Goal: Obtain resource: Download file/media

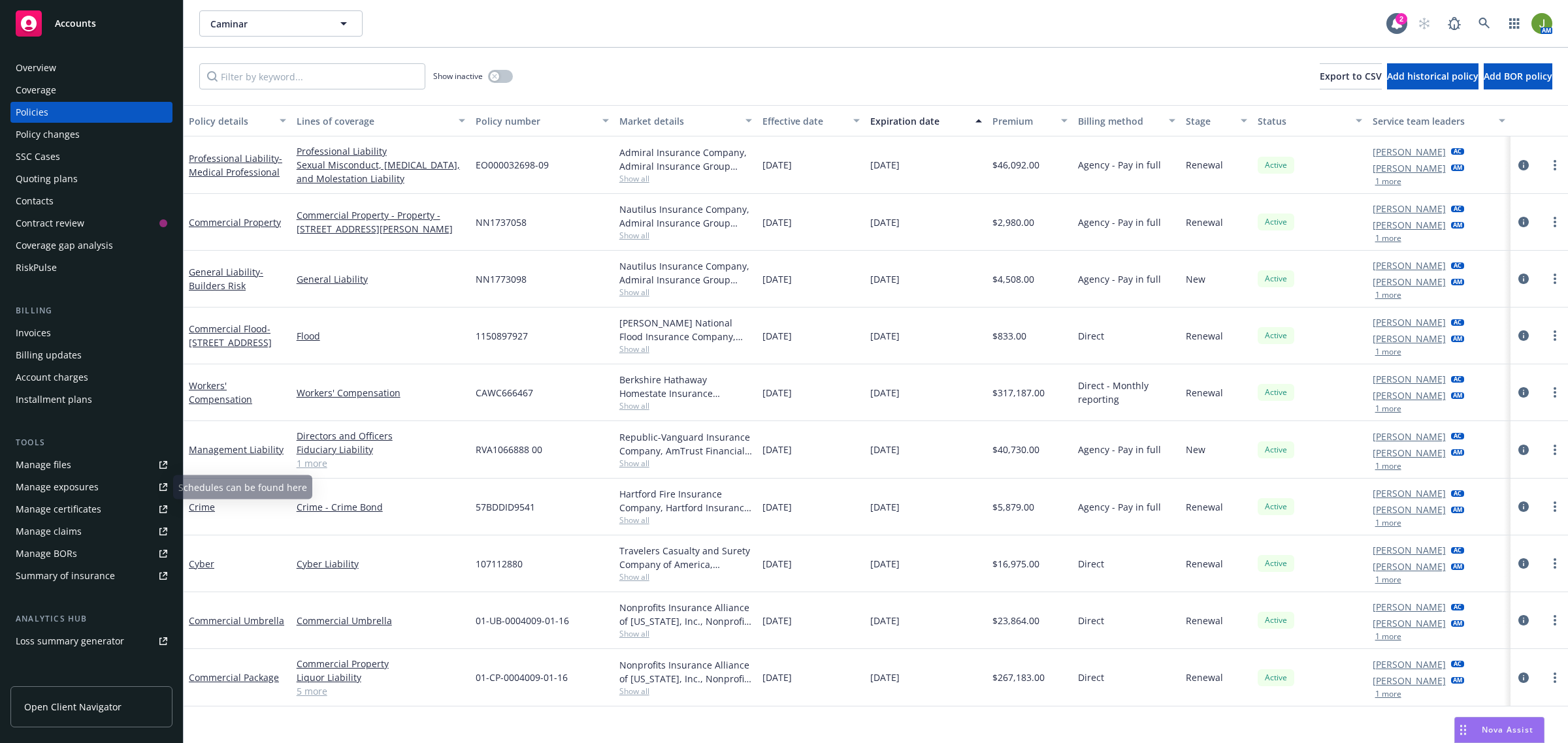
click at [54, 468] on div "Manage files" at bounding box center [43, 466] width 56 height 21
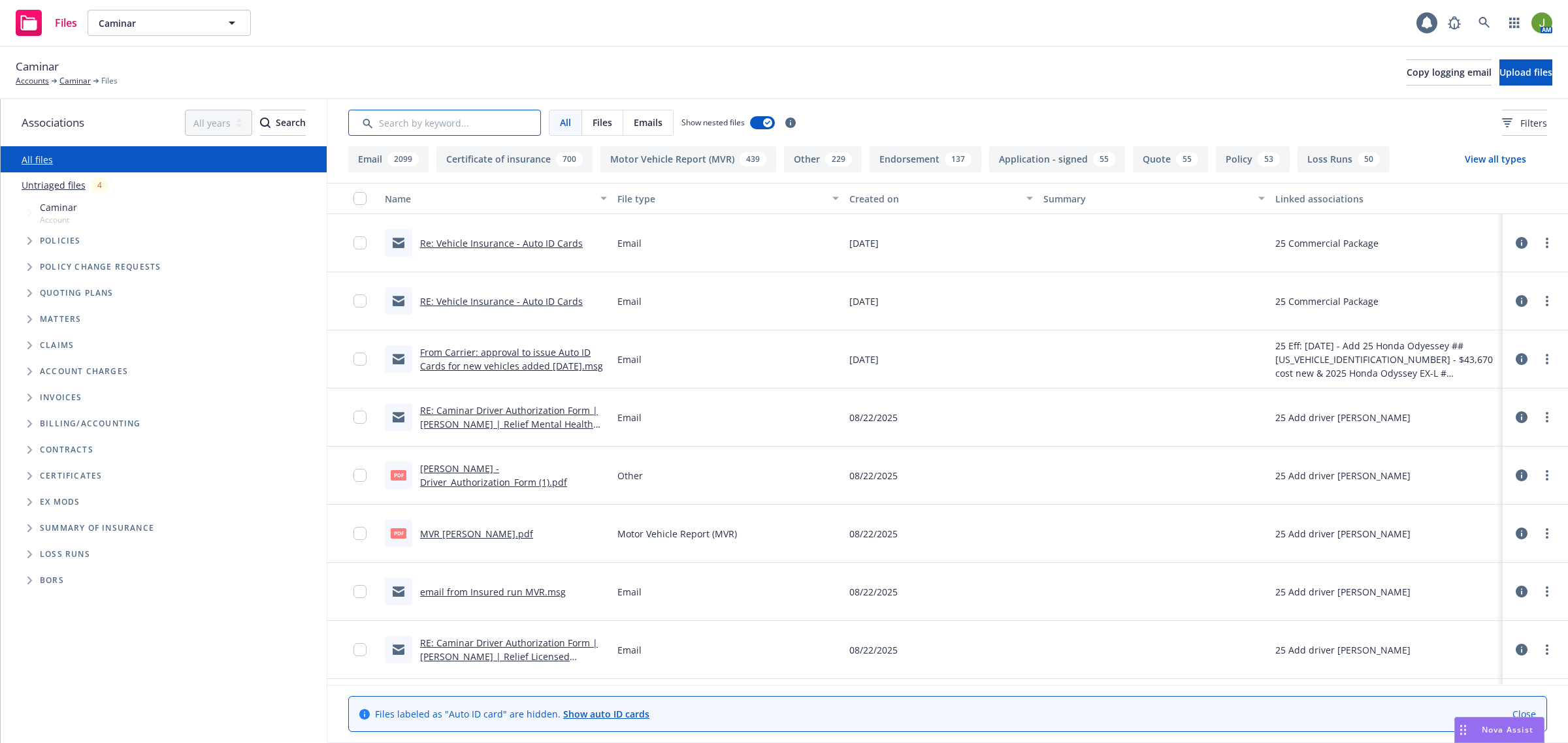
click at [417, 129] on input "Search by keyword..." at bounding box center [445, 123] width 193 height 27
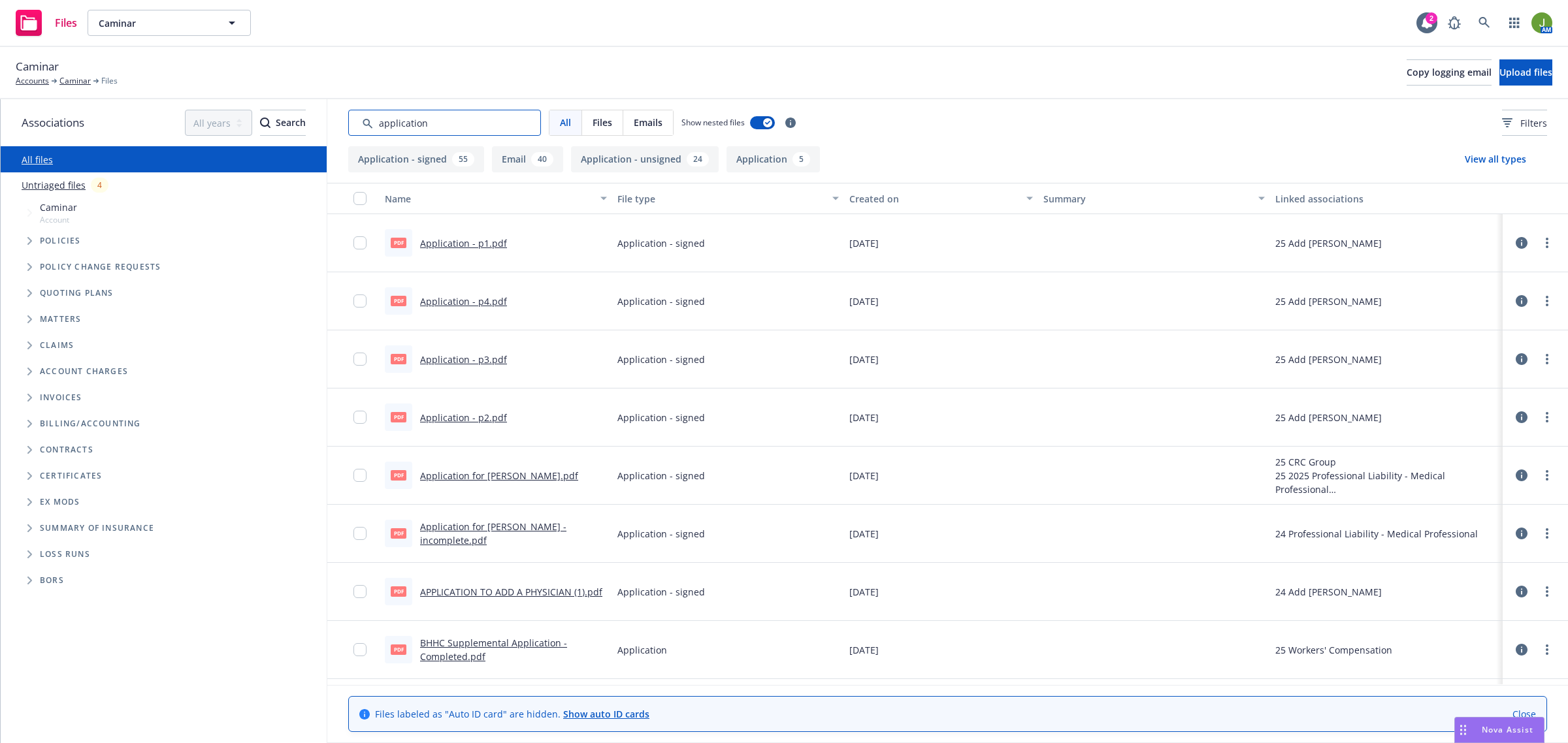
type input "application"
click at [874, 196] on div "Created on" at bounding box center [933, 199] width 169 height 14
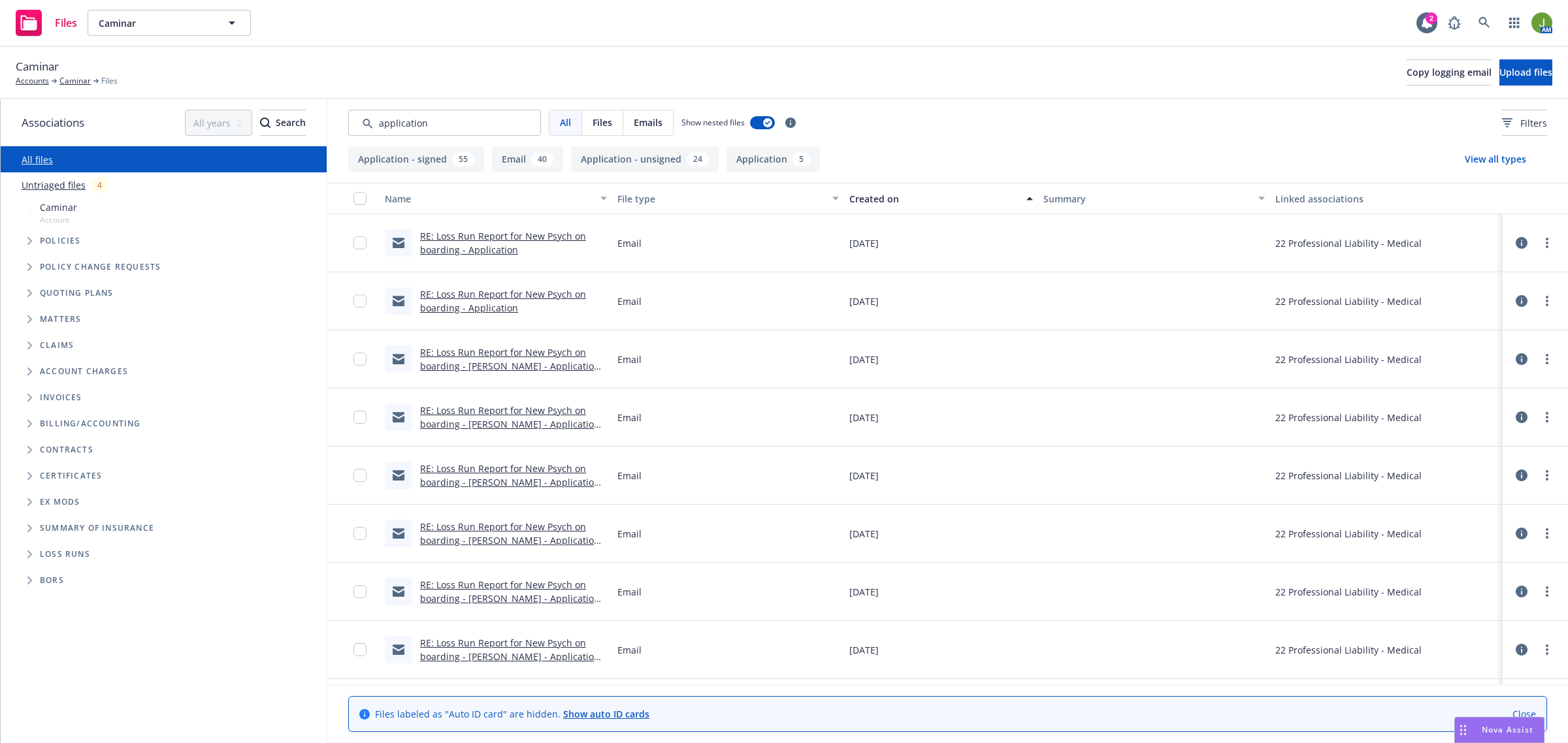
click at [874, 196] on div "Created on" at bounding box center [933, 199] width 169 height 14
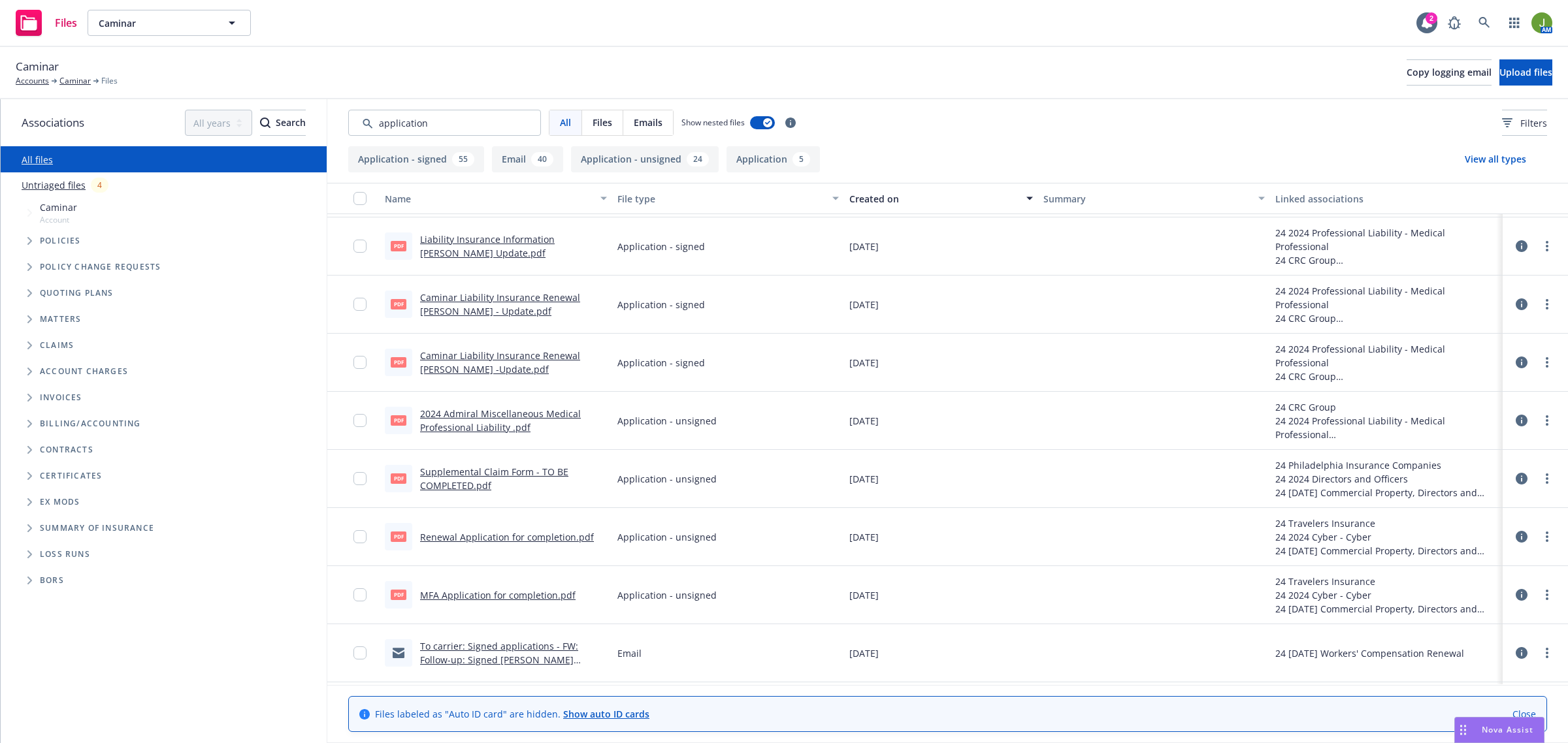
scroll to position [3347, 0]
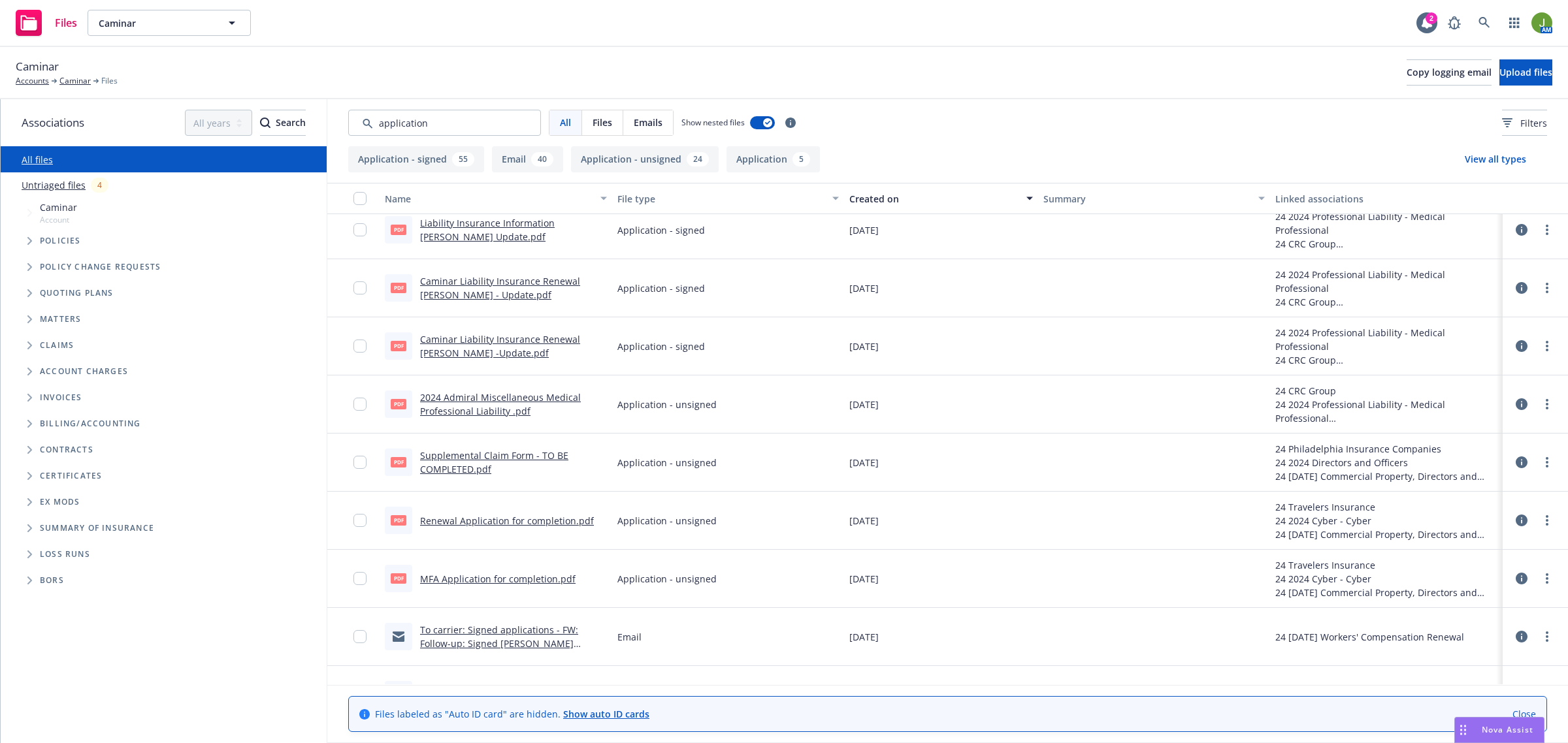
click at [484, 415] on link "2024 Admiral Miscellaneous Medical Professional Liability .pdf" at bounding box center [500, 405] width 161 height 27
click at [77, 79] on link "Caminar" at bounding box center [74, 80] width 31 height 11
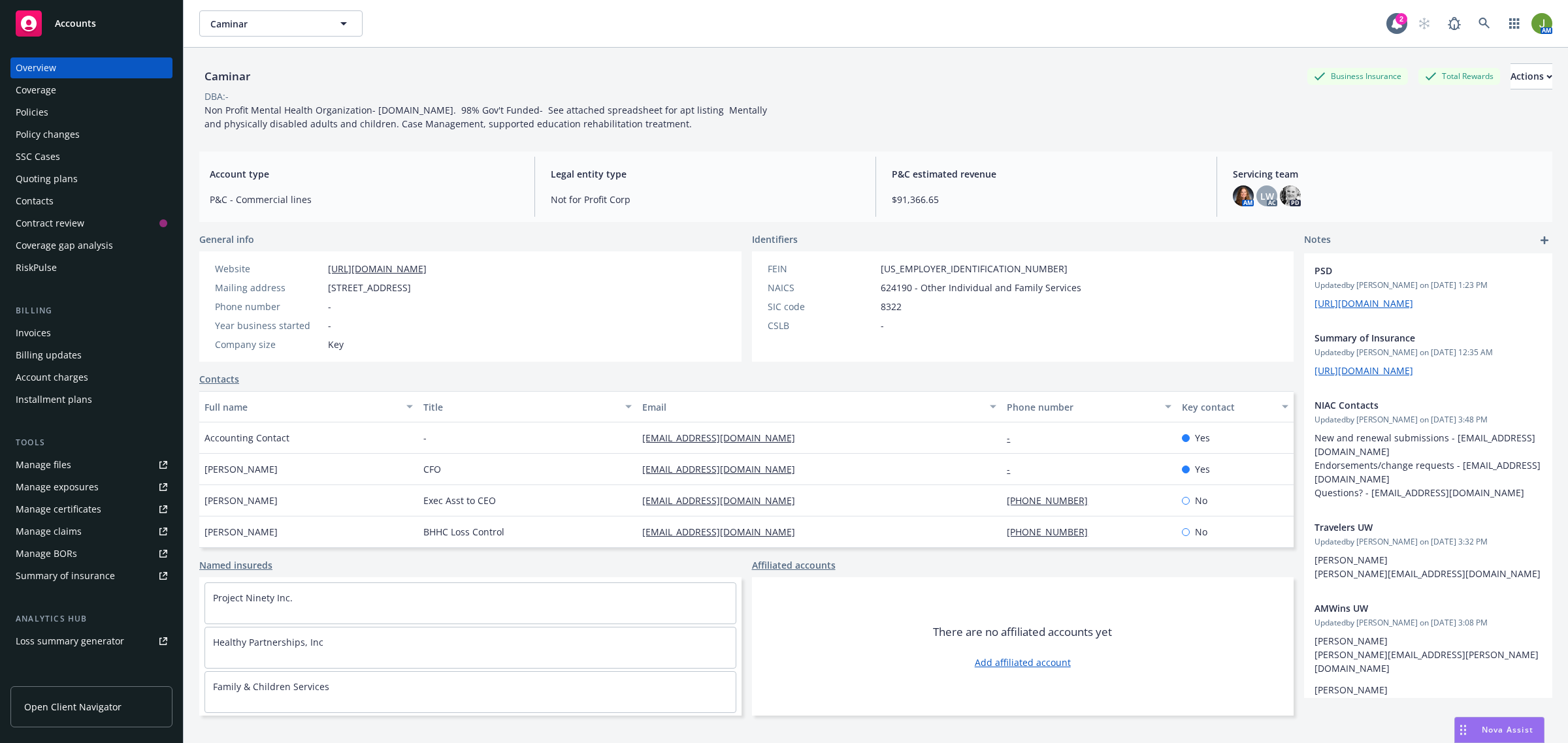
click at [63, 118] on div "Policies" at bounding box center [92, 112] width 152 height 21
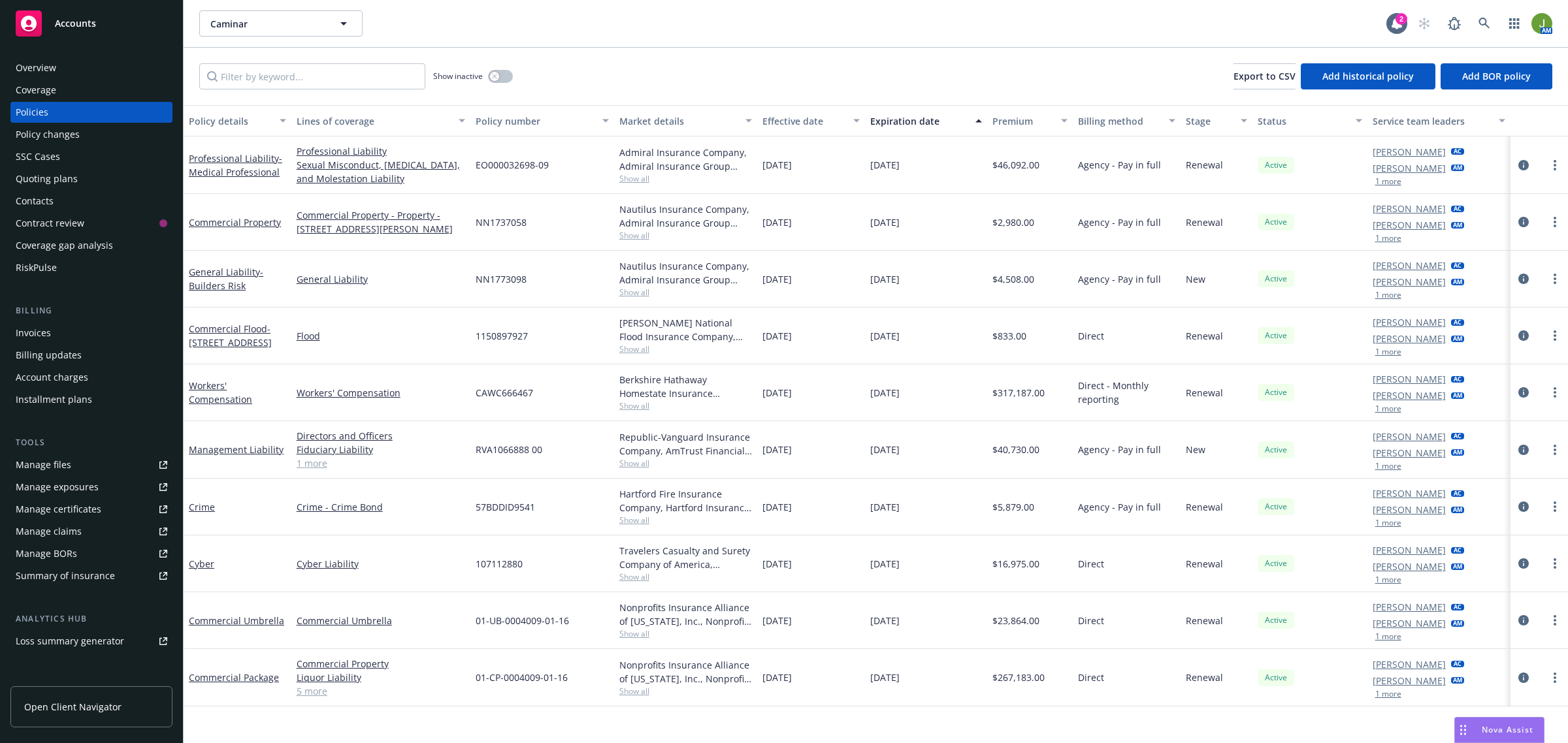
click at [74, 171] on div "Quoting plans" at bounding box center [47, 179] width 62 height 21
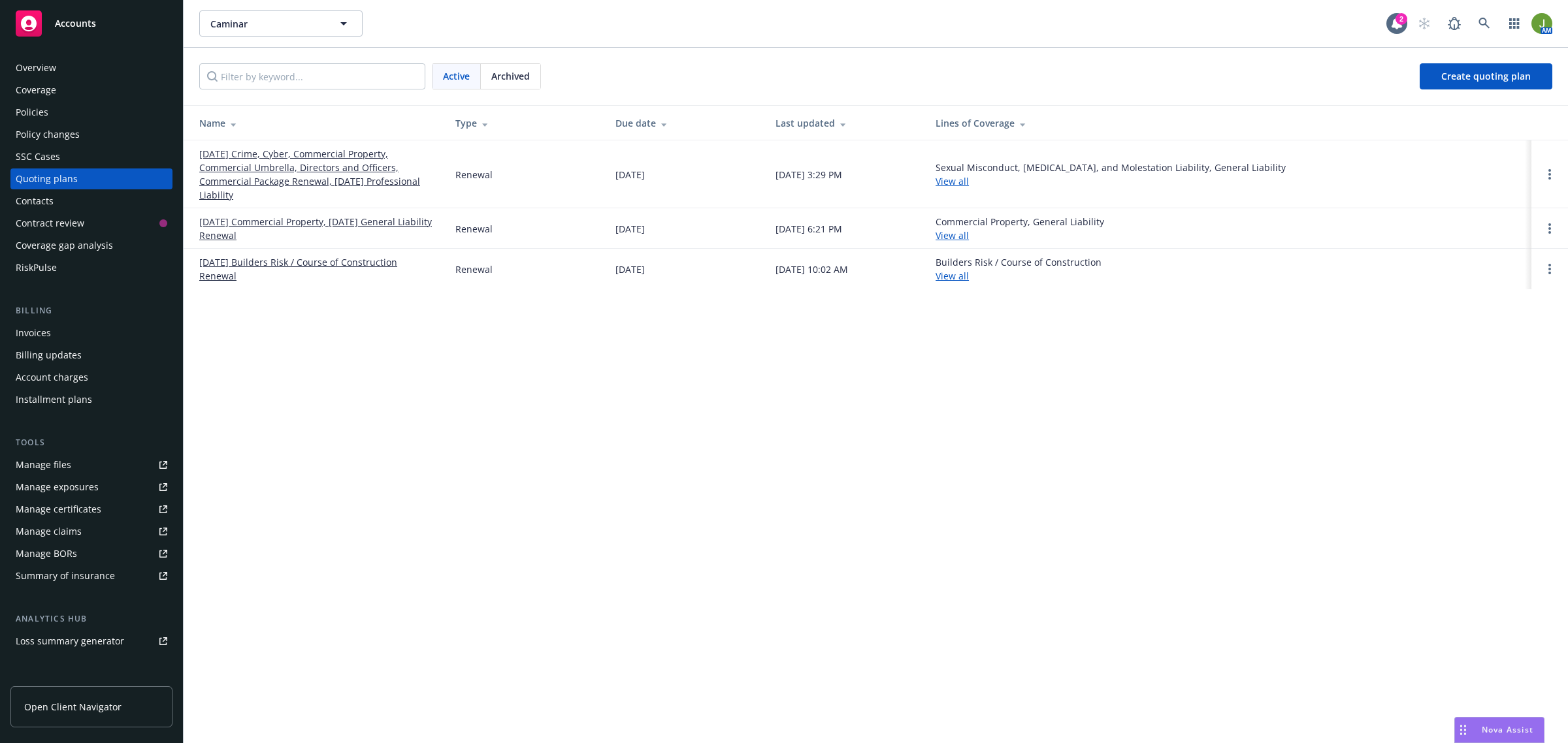
click at [500, 80] on span "Archived" at bounding box center [511, 76] width 39 height 14
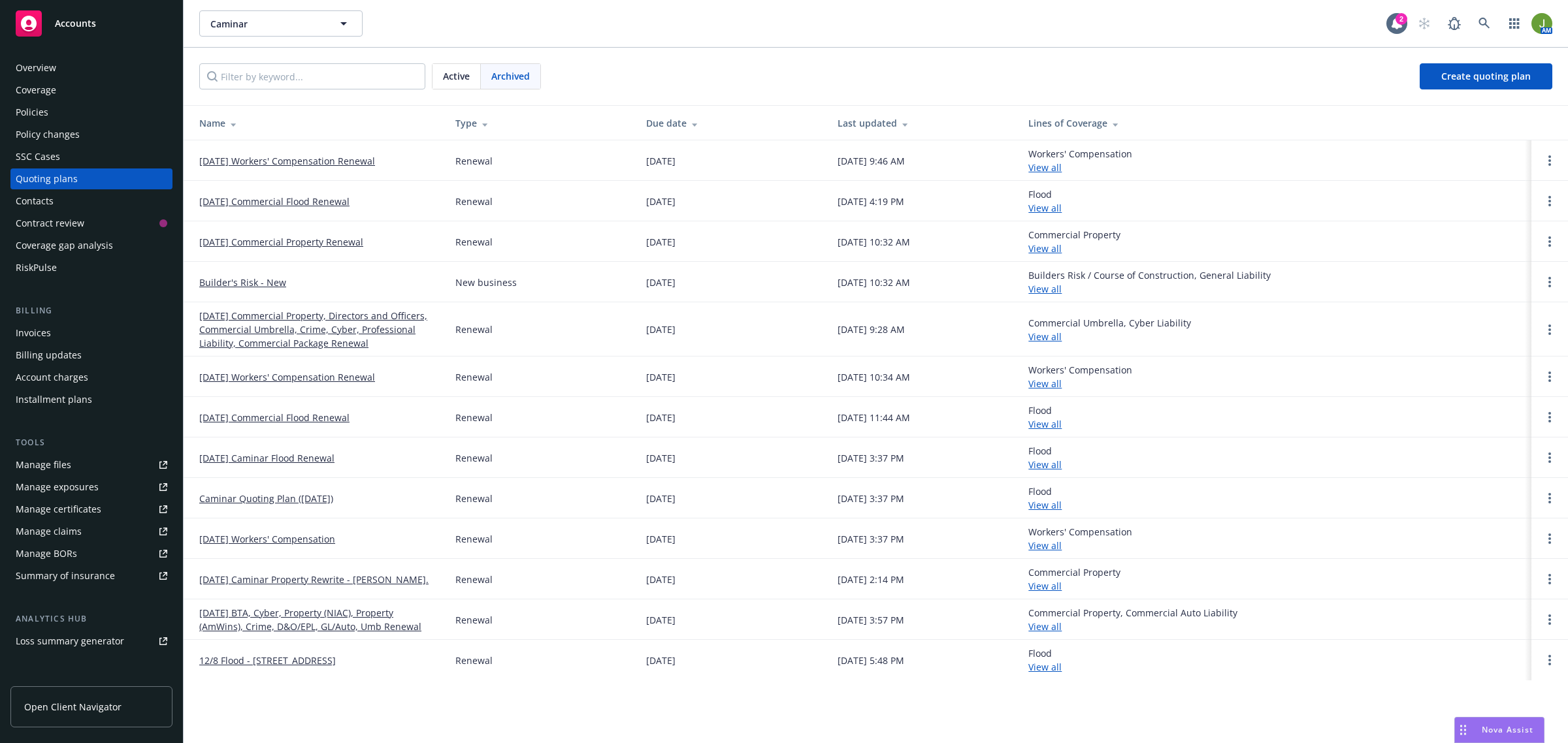
click at [222, 339] on link "[DATE] Commercial Property, Directors and Officers, Commercial Umbrella, Crime,…" at bounding box center [317, 330] width 235 height 42
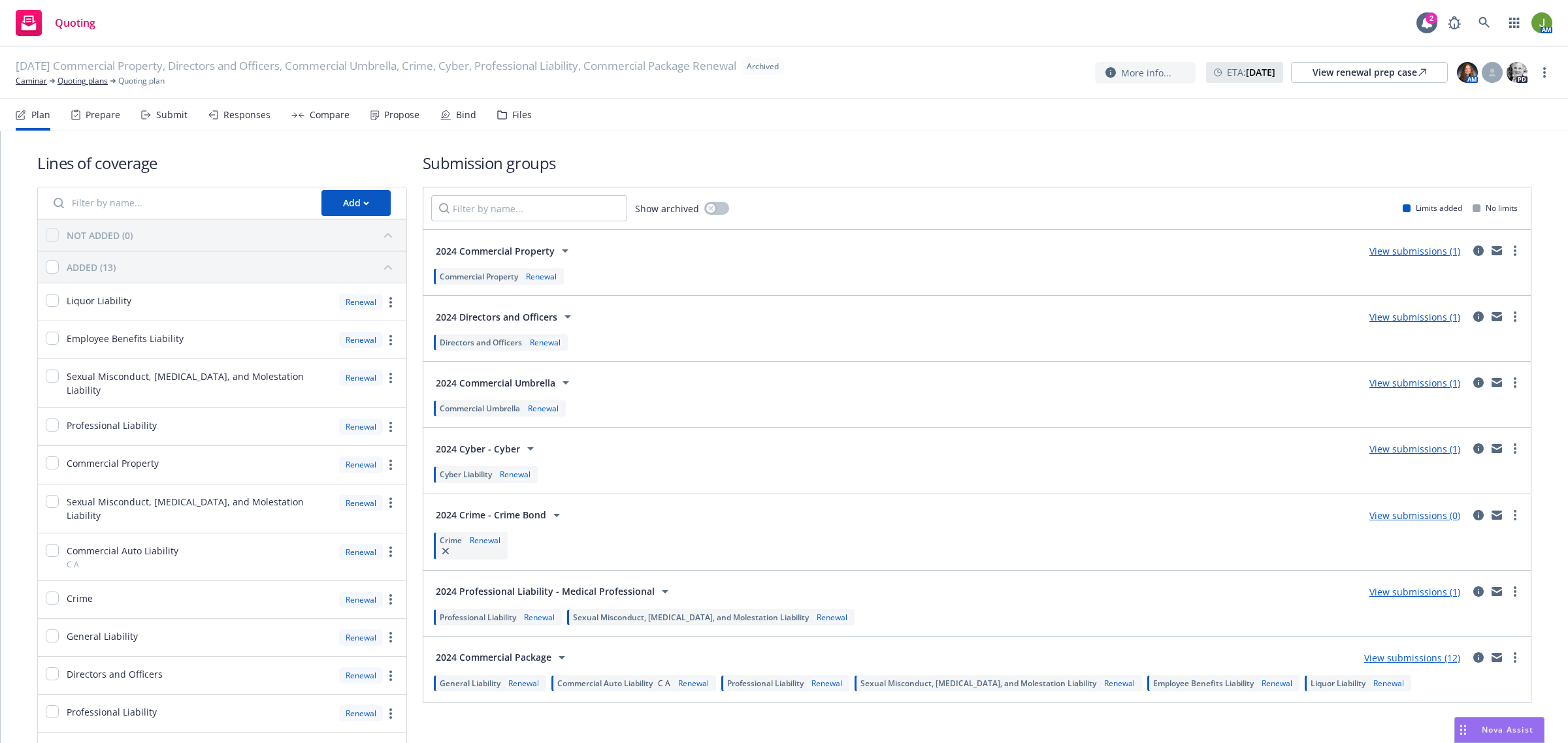
scroll to position [81, 0]
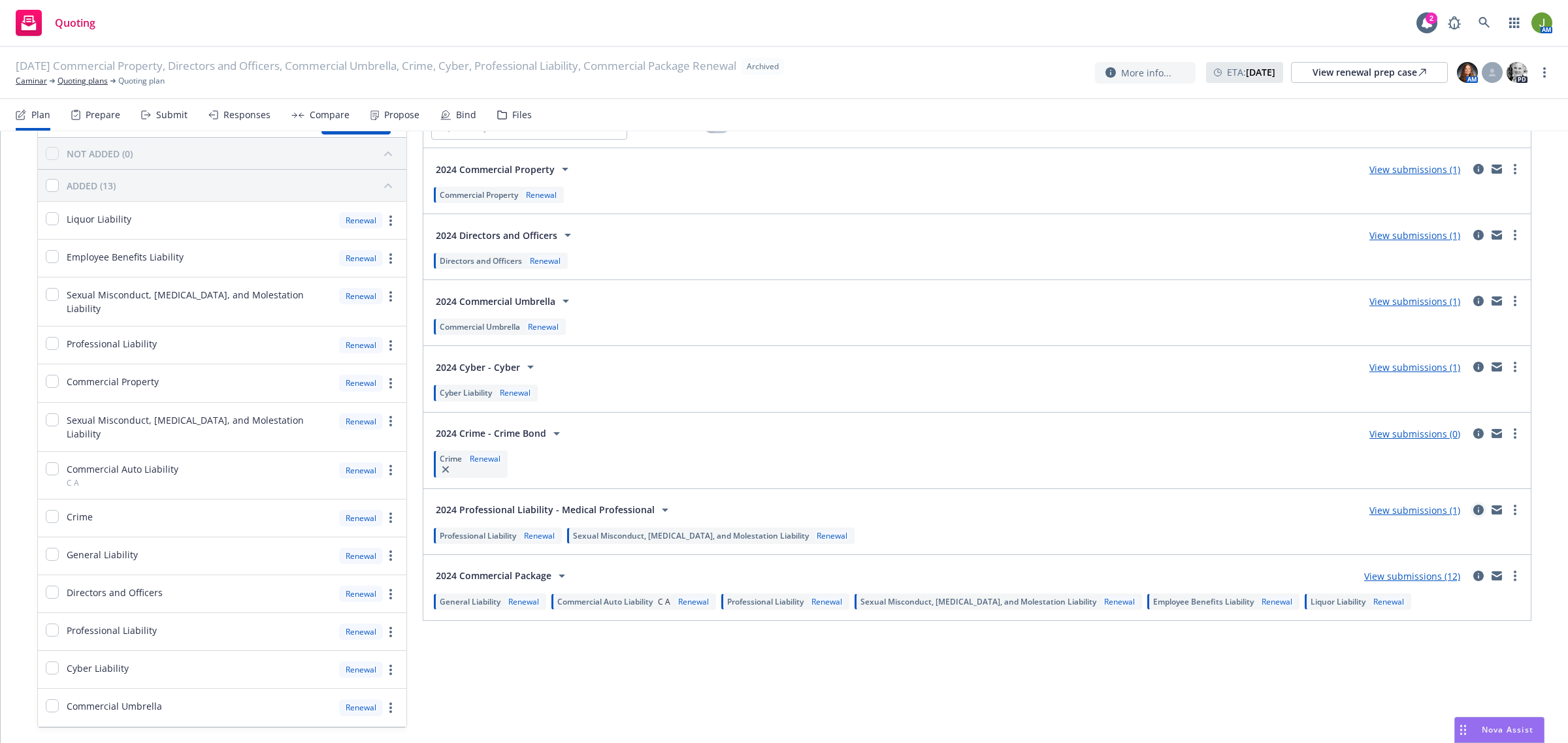
click at [1473, 510] on icon "circleInformation" at bounding box center [1479, 511] width 11 height 11
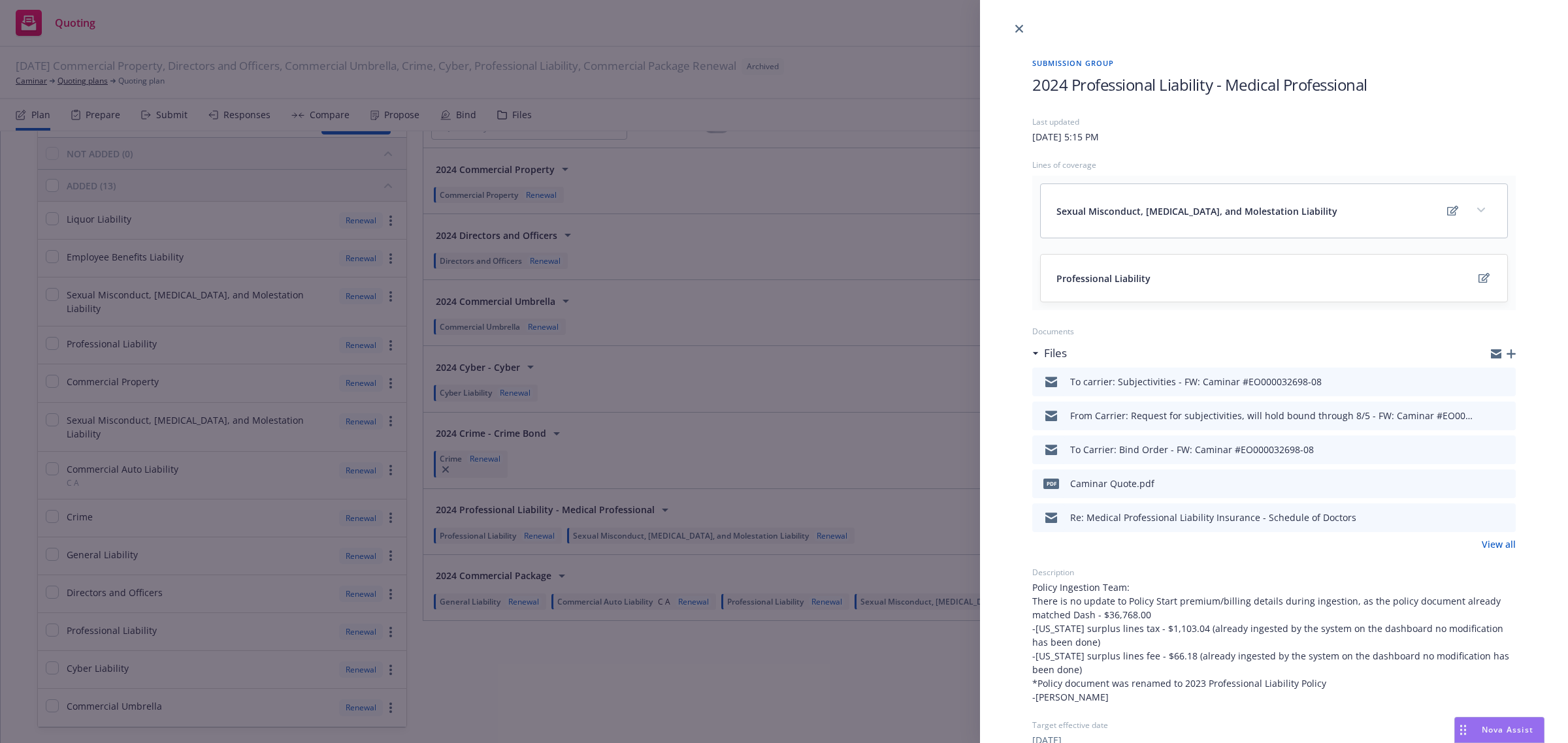
click at [1488, 543] on link "View all" at bounding box center [1499, 545] width 34 height 14
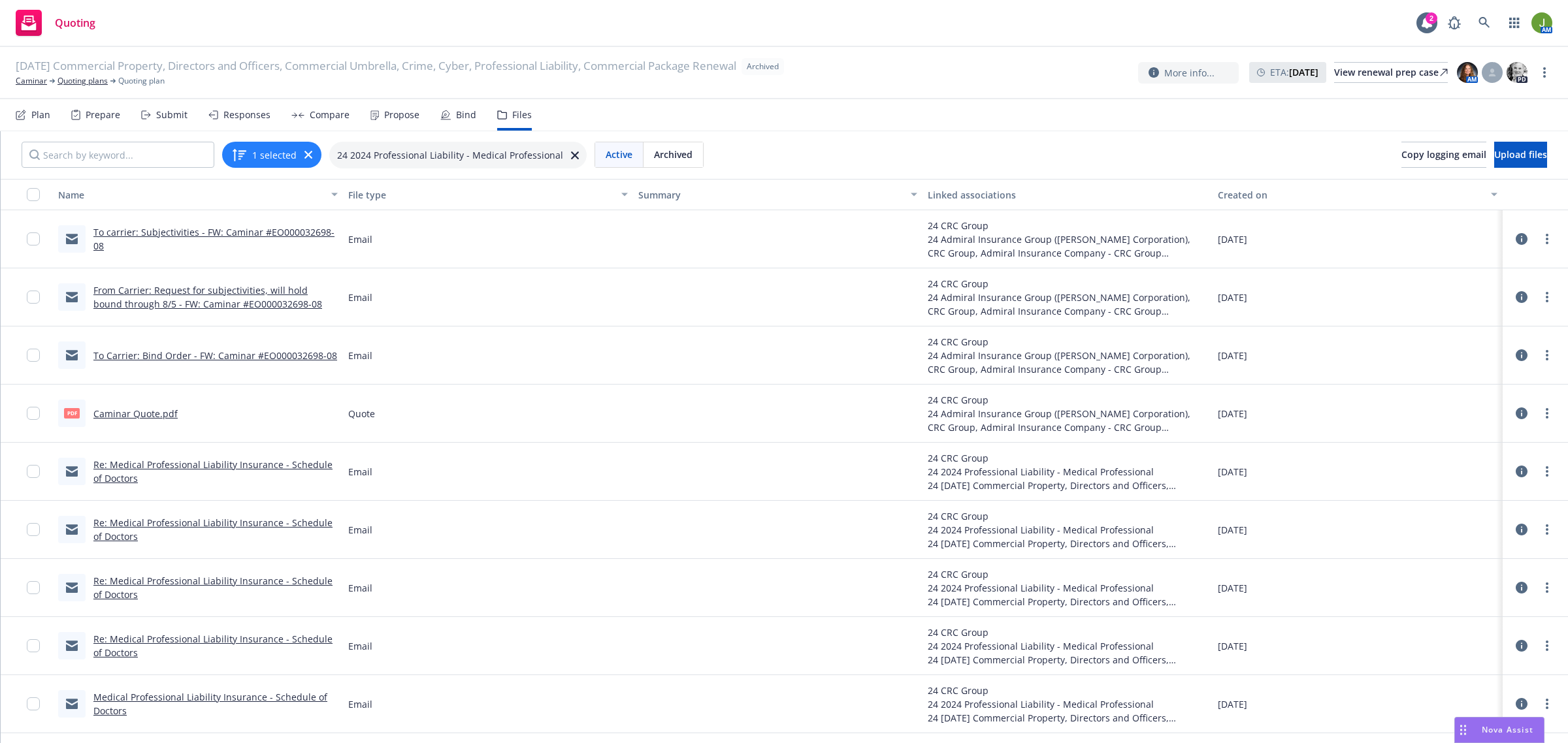
click at [278, 231] on link "To carrier: Subjectivities - FW: Caminar #EO000032698-08" at bounding box center [214, 239] width 241 height 27
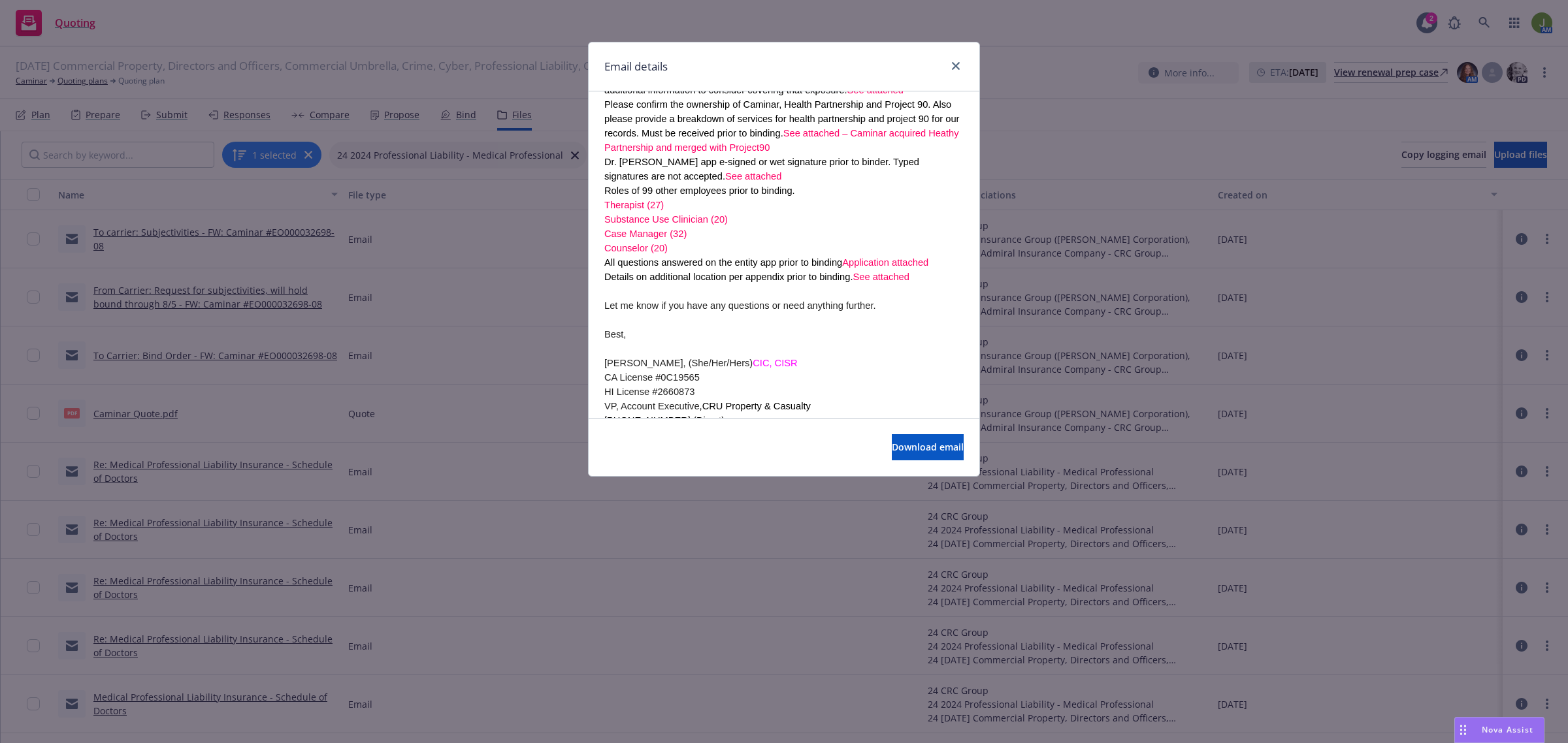
scroll to position [653, 0]
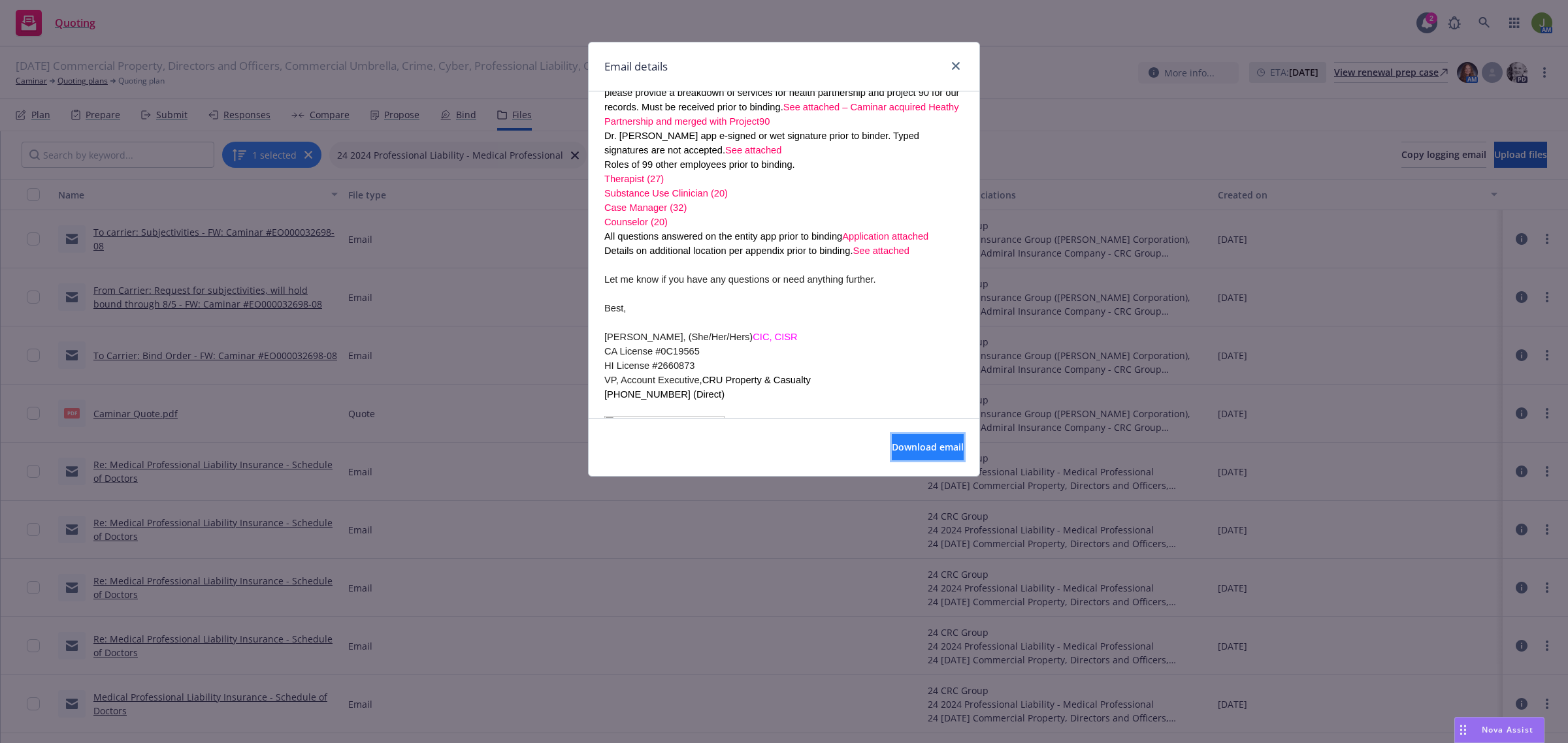
click at [895, 439] on button "Download email" at bounding box center [927, 448] width 72 height 27
click at [953, 64] on icon "close" at bounding box center [955, 65] width 8 height 8
